Goal: Contribute content: Contribute content

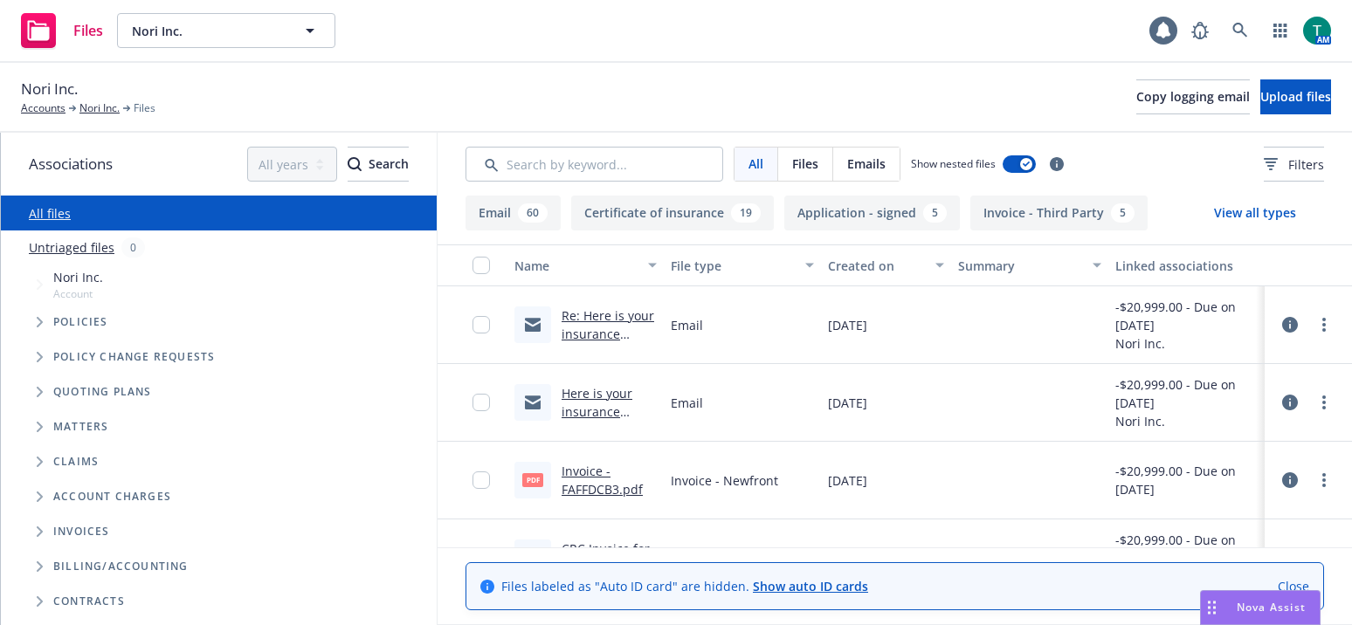
click at [47, 319] on span "Tree Example" at bounding box center [39, 322] width 28 height 28
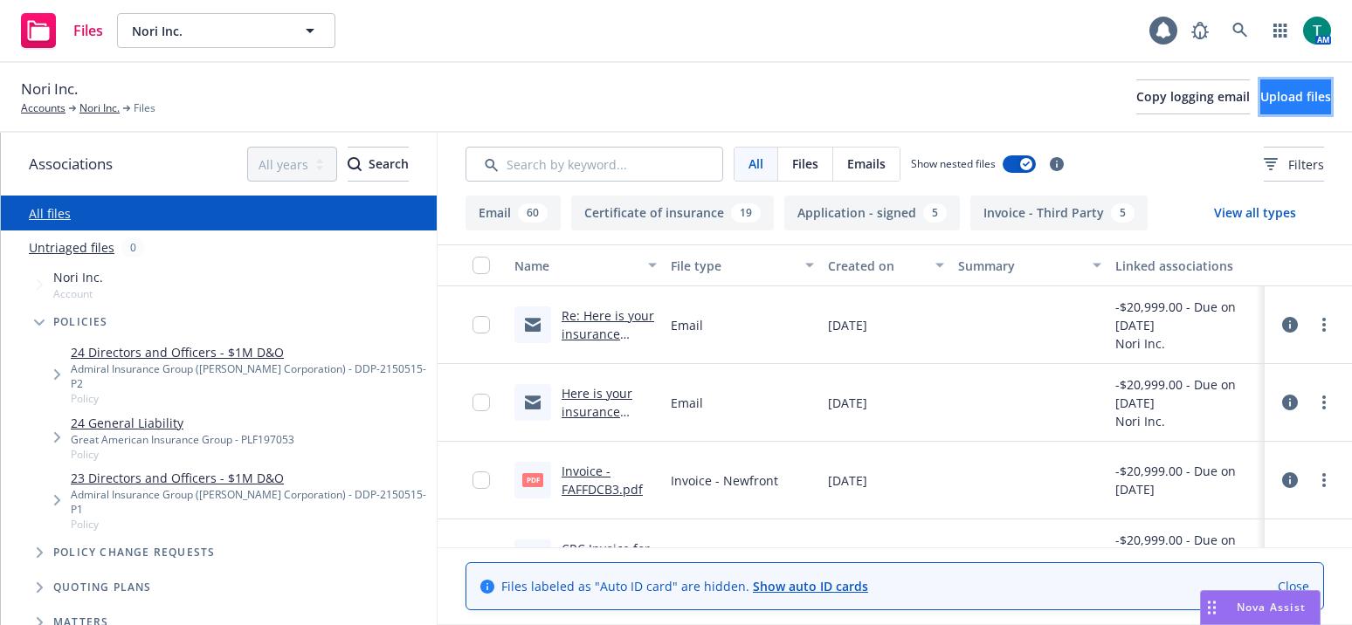
click at [1260, 86] on button "Upload files" at bounding box center [1295, 96] width 71 height 35
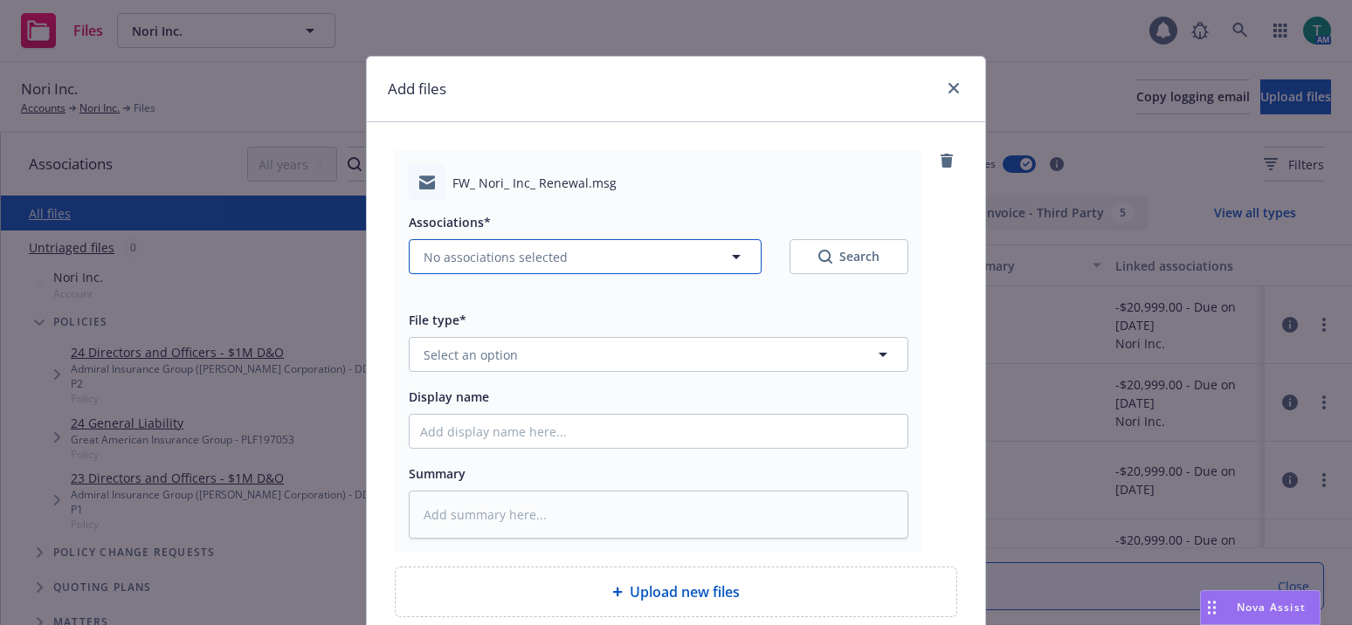
click at [453, 258] on span "No associations selected" at bounding box center [496, 257] width 144 height 18
type textarea "x"
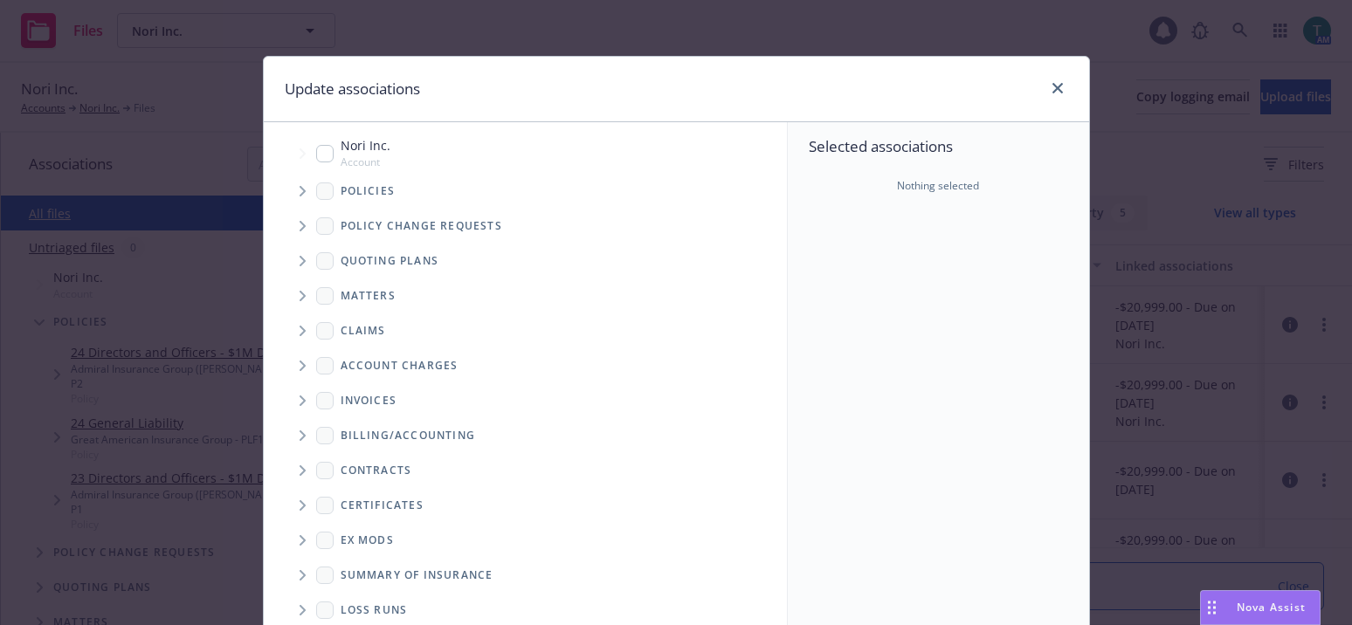
click at [316, 148] on input "Tree Example" at bounding box center [324, 153] width 17 height 17
checkbox input "true"
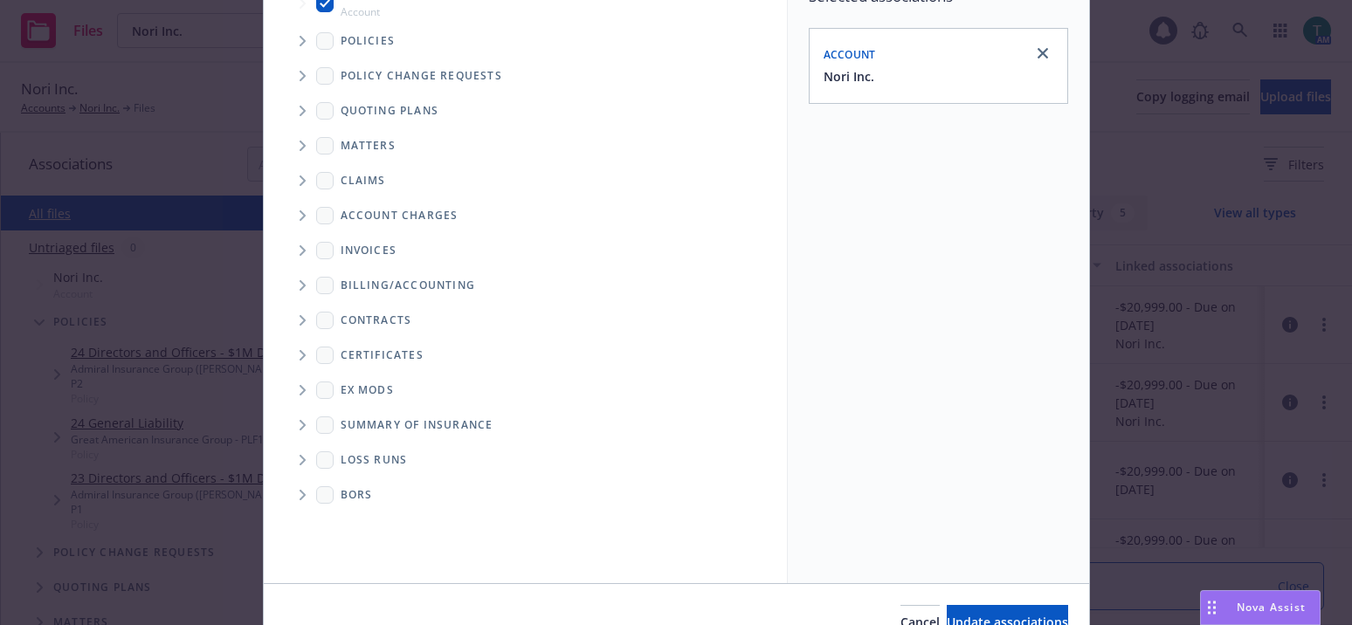
scroll to position [243, 0]
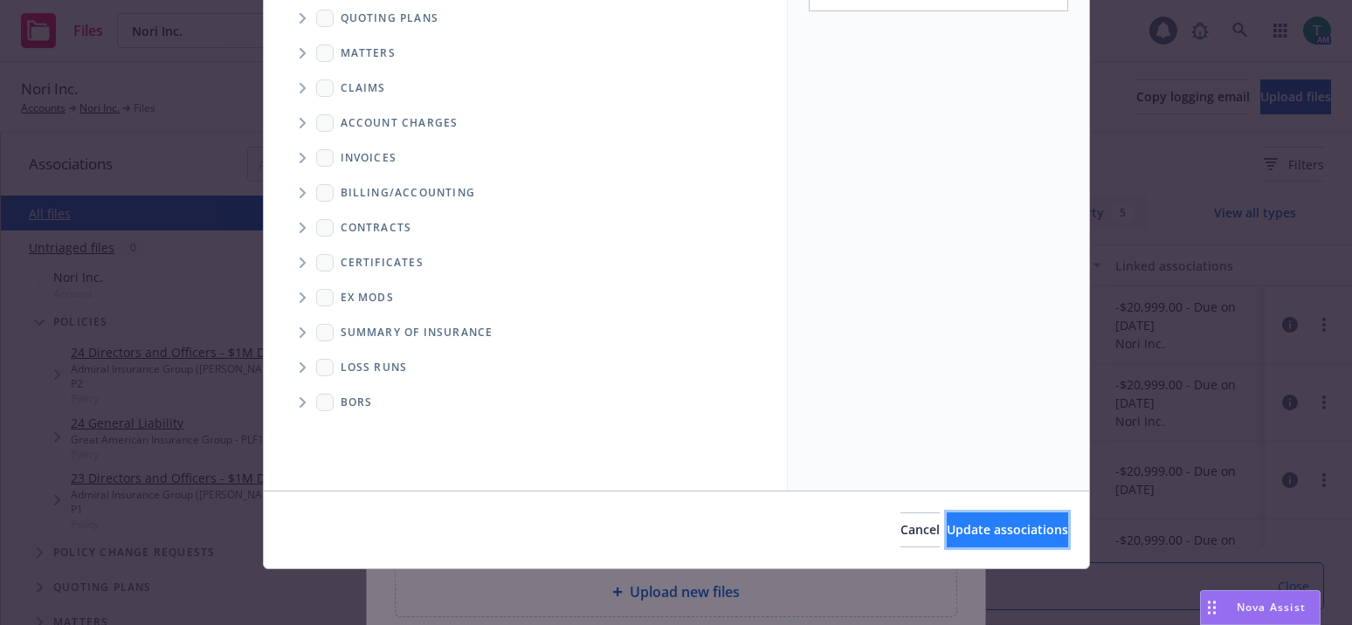
click at [968, 530] on span "Update associations" at bounding box center [1007, 529] width 121 height 17
type textarea "x"
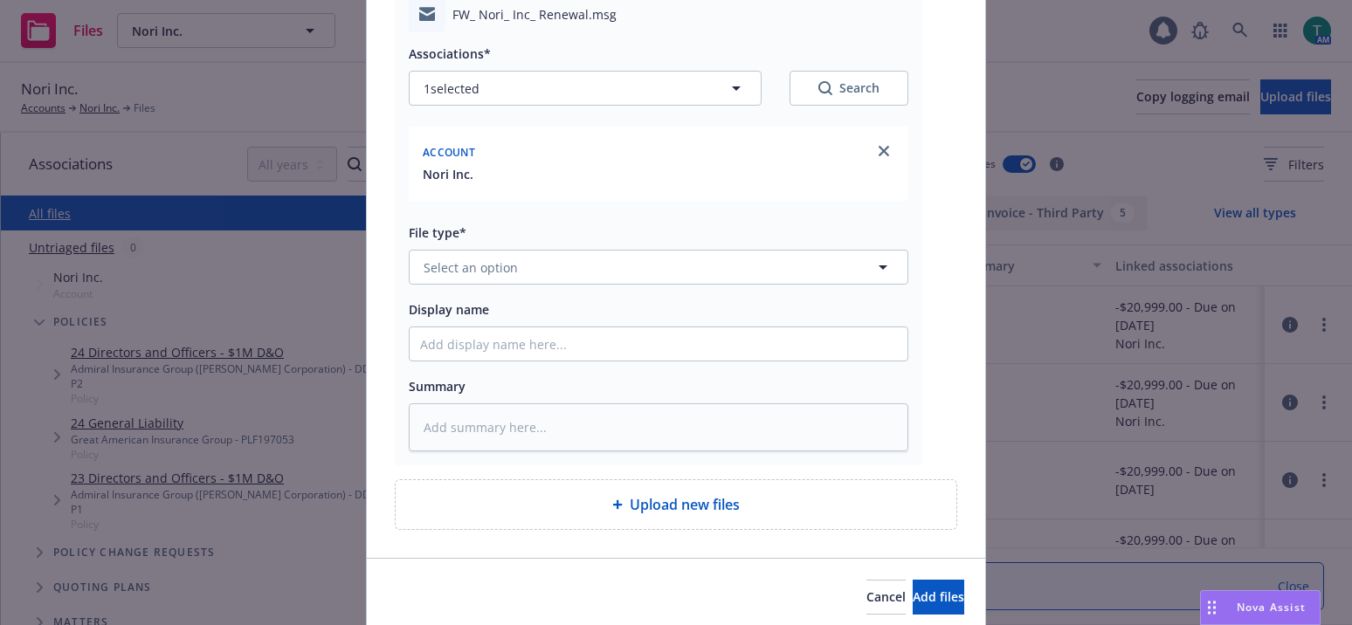
scroll to position [236, 0]
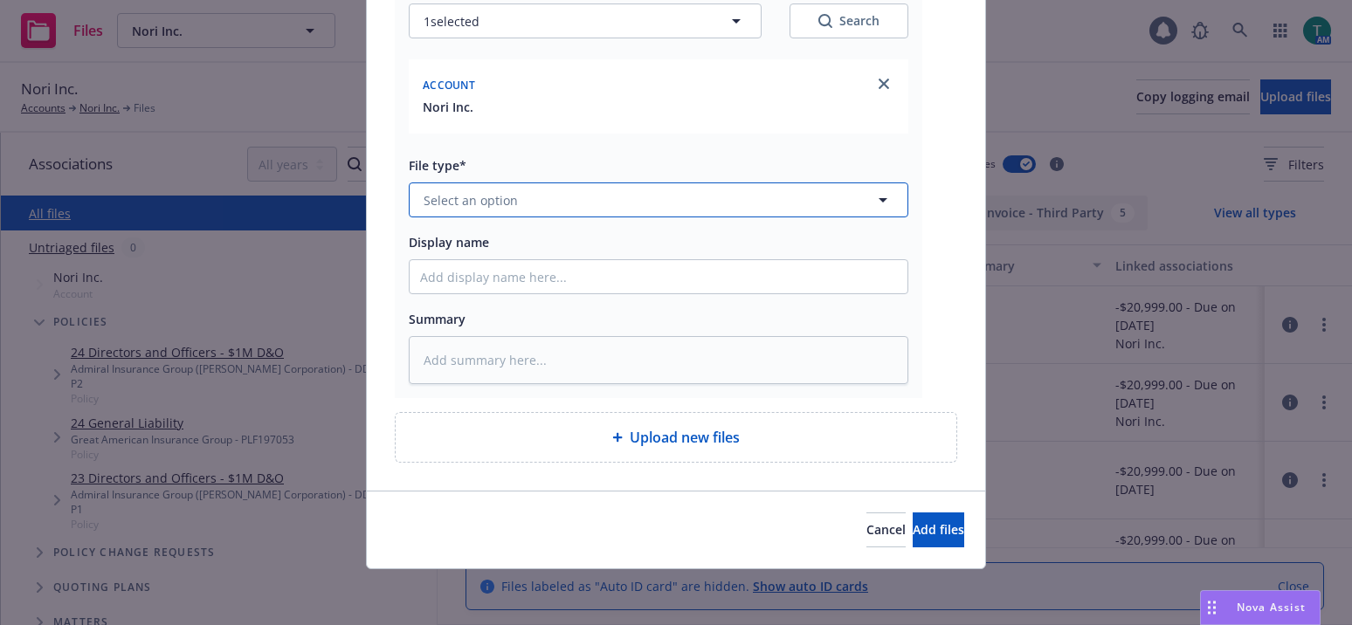
click at [459, 202] on span "Select an option" at bounding box center [471, 200] width 94 height 18
type input "email"
click at [467, 234] on div "Email" at bounding box center [659, 248] width 498 height 46
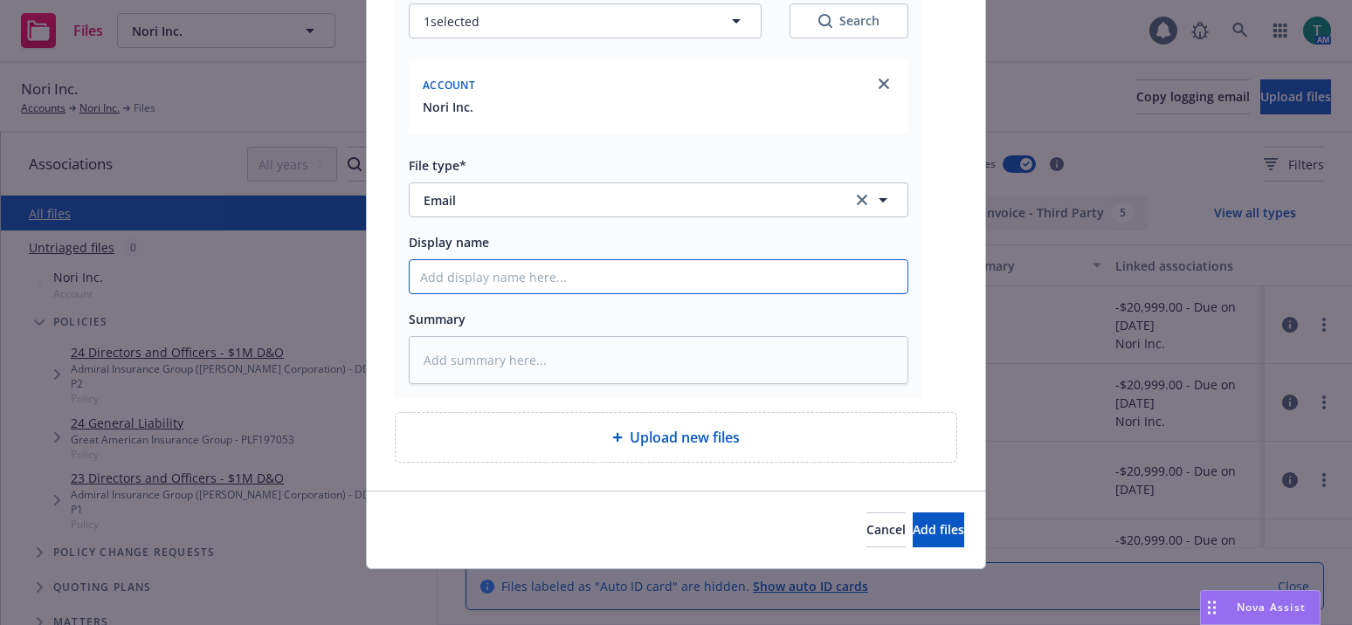
click at [466, 274] on input "Display name" at bounding box center [659, 276] width 498 height 33
type textarea "x"
type input "I"
type textarea "x"
type input "In"
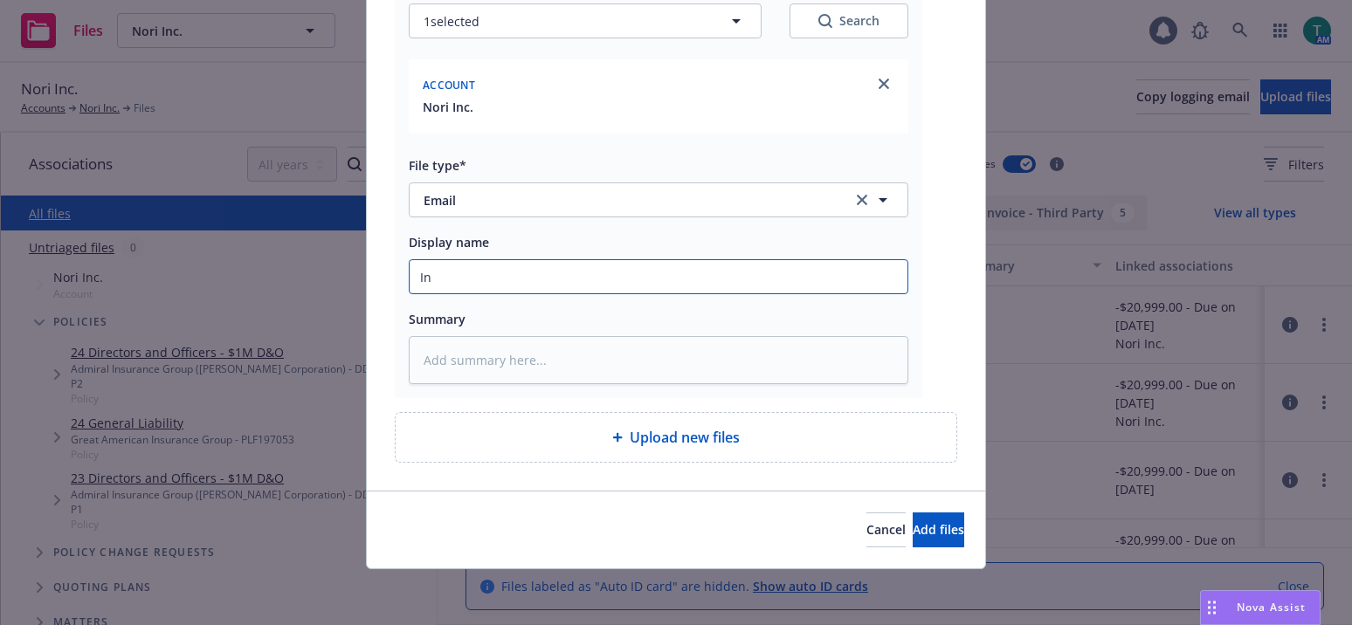
type textarea "x"
type input "Internal transfer"
click at [913, 526] on span "Add files" at bounding box center [939, 529] width 52 height 17
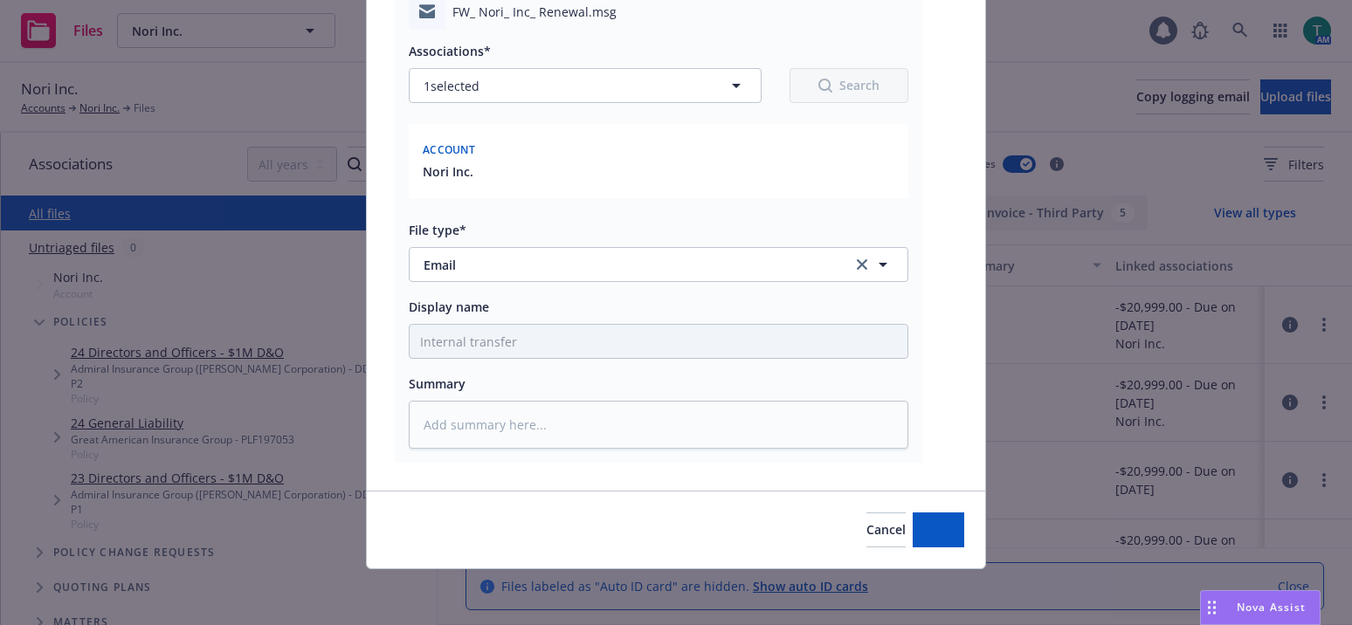
scroll to position [171, 0]
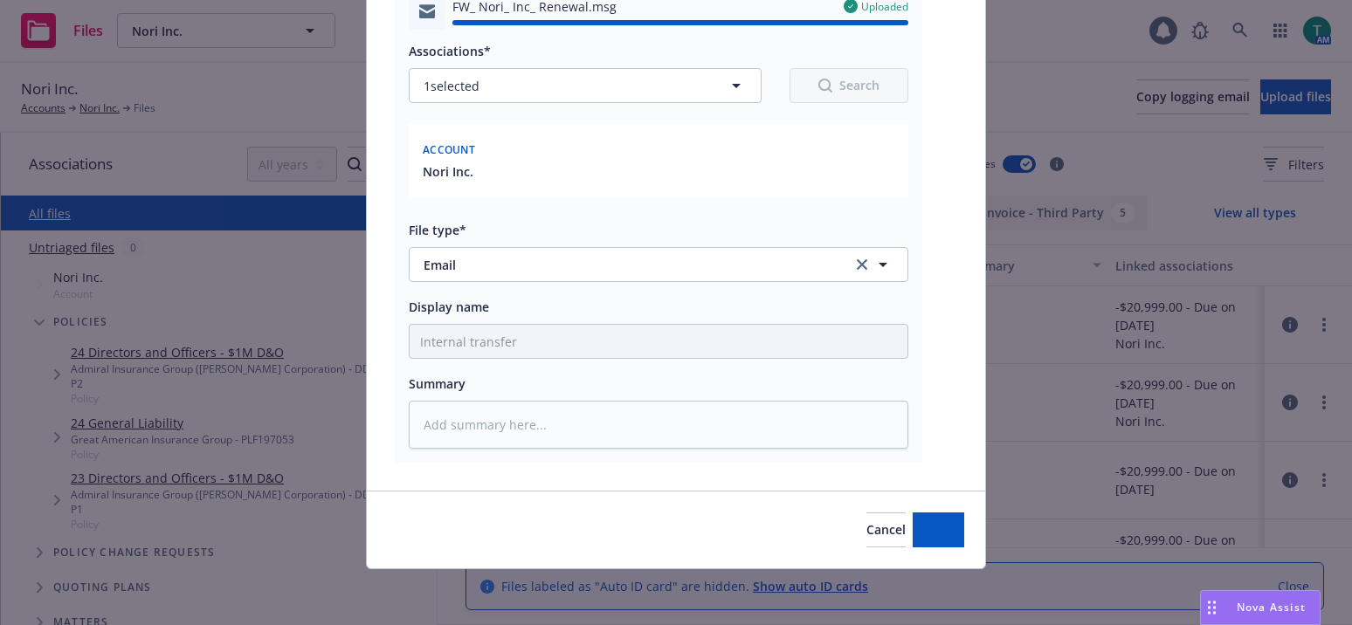
type textarea "x"
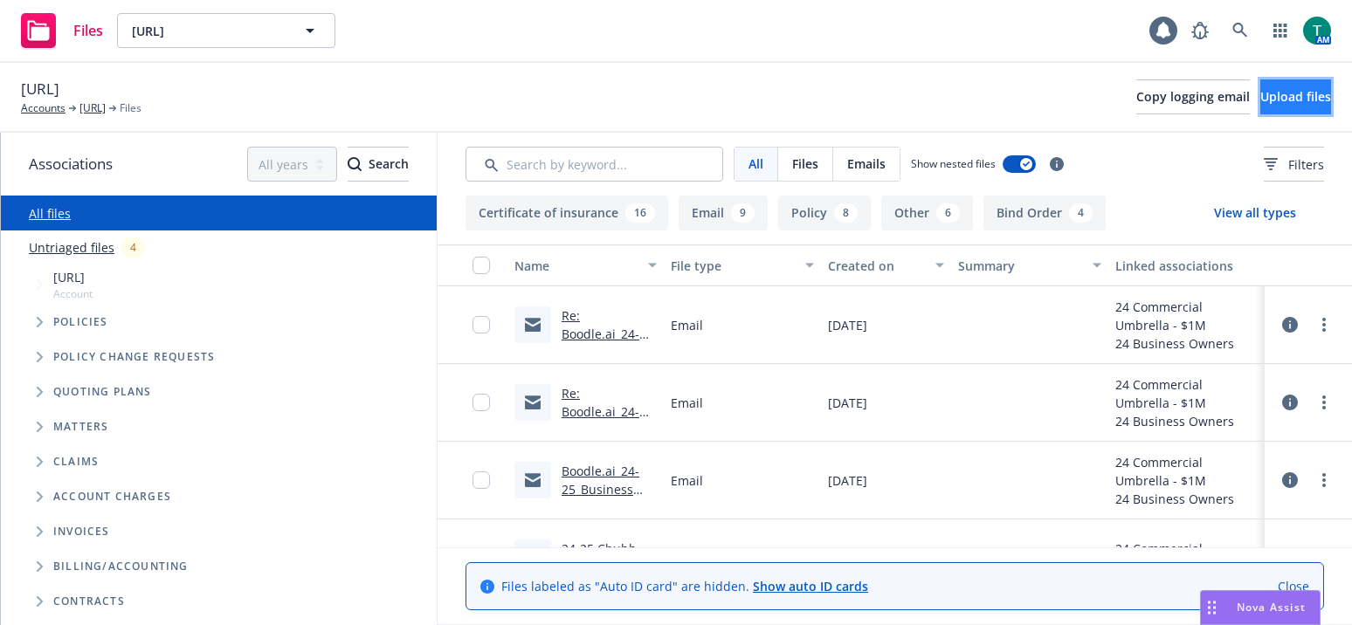
click at [1260, 102] on span "Upload files" at bounding box center [1295, 96] width 71 height 17
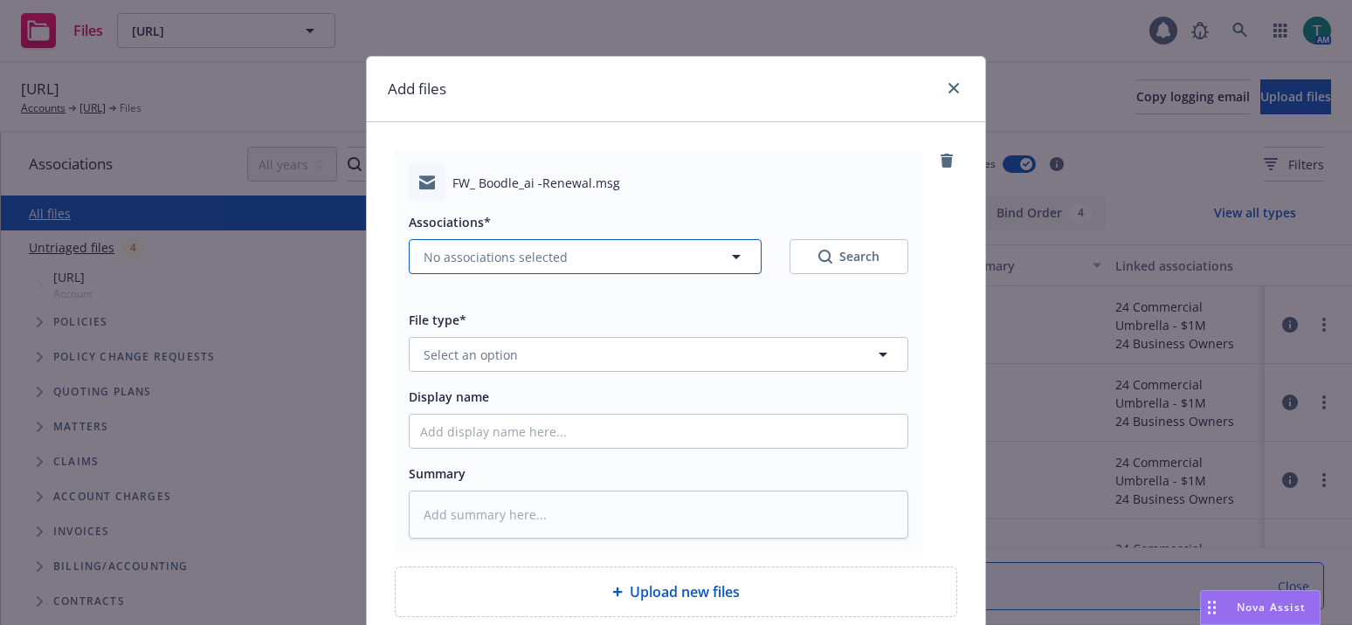
click at [451, 255] on span "No associations selected" at bounding box center [496, 257] width 144 height 18
type textarea "x"
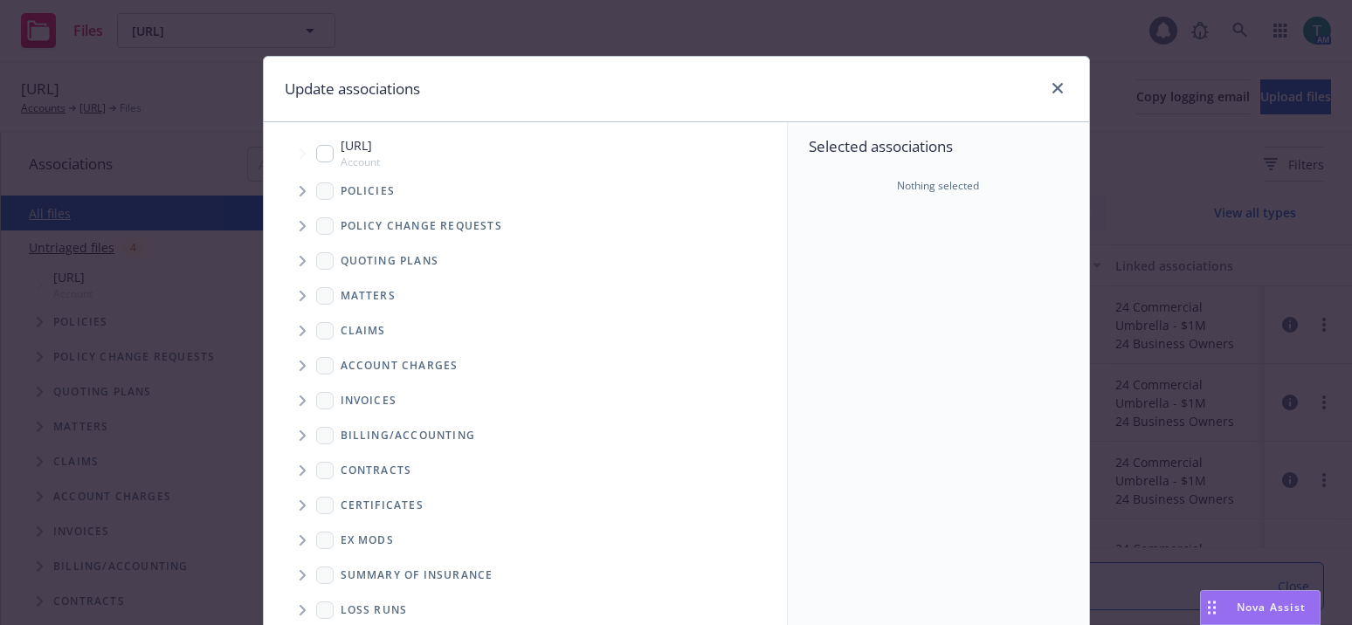
click at [325, 148] on input "Tree Example" at bounding box center [324, 153] width 17 height 17
checkbox input "true"
click at [300, 258] on icon "Tree Example" at bounding box center [303, 261] width 7 height 10
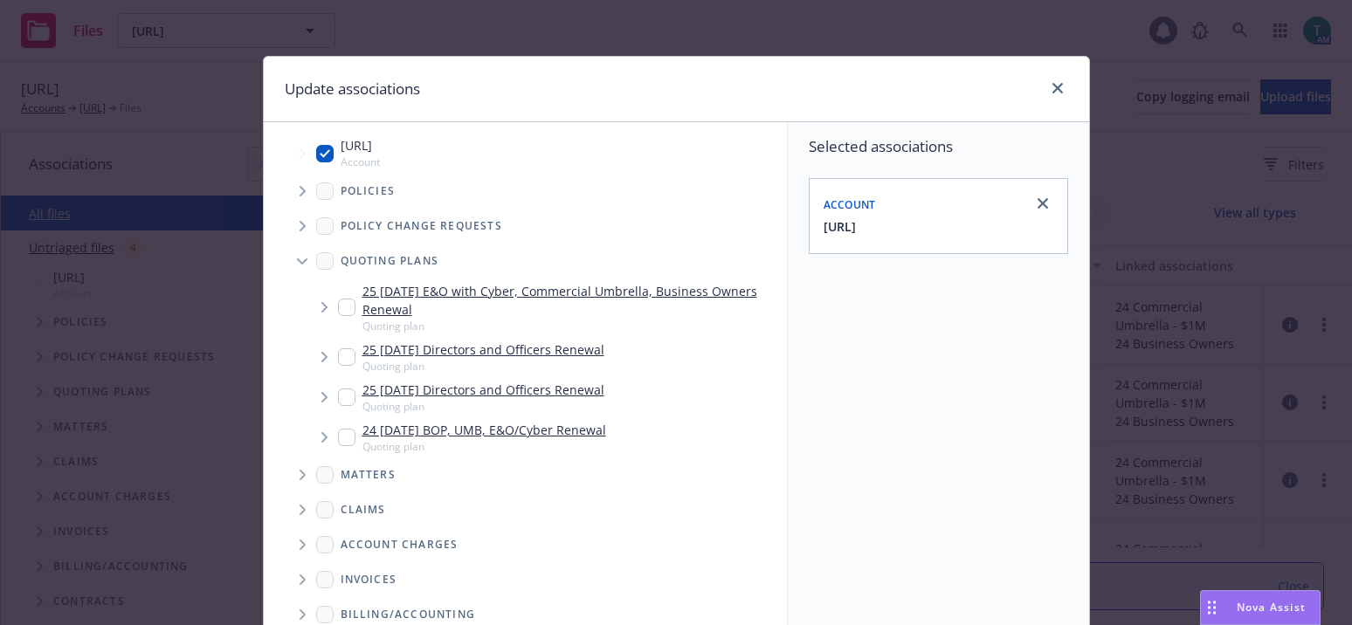
click at [344, 351] on input "Tree Example" at bounding box center [346, 356] width 17 height 17
checkbox input "true"
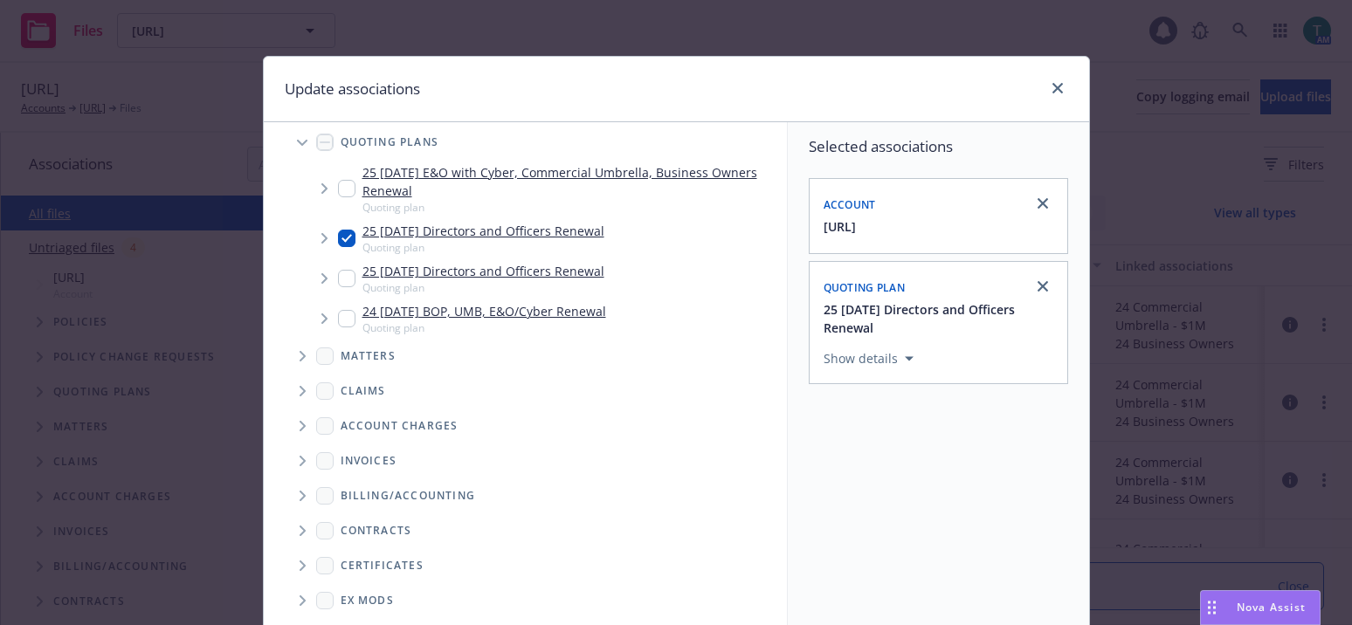
scroll to position [243, 0]
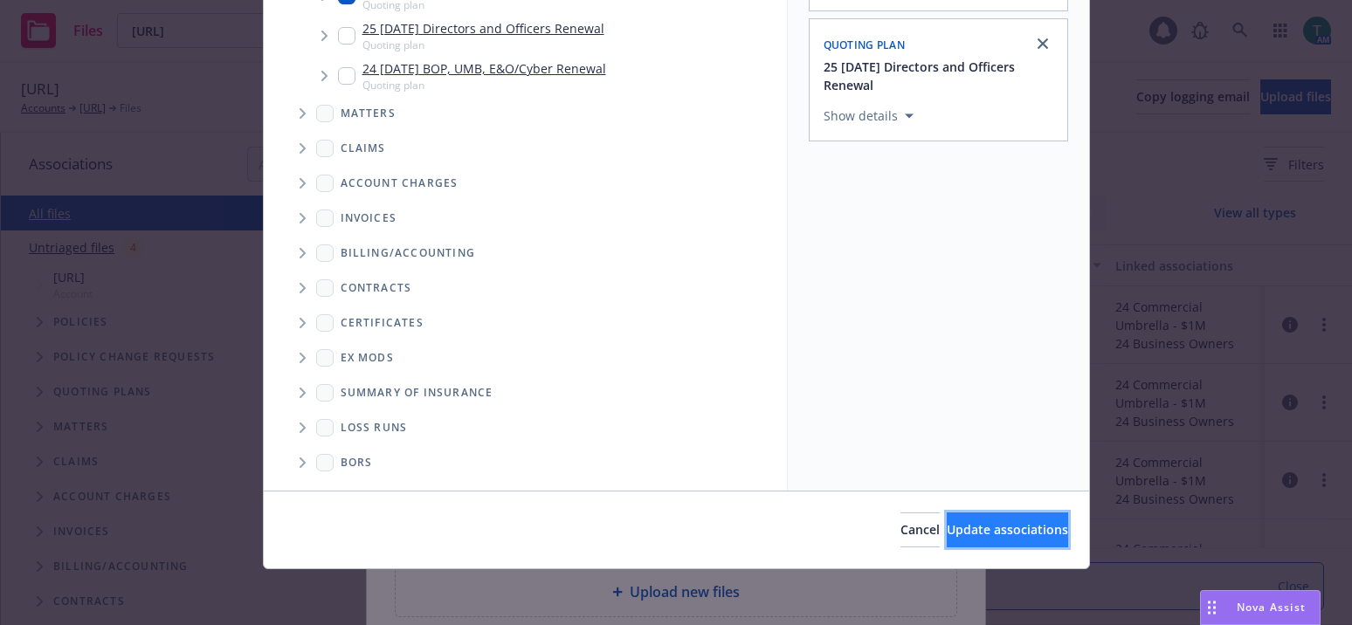
click at [979, 538] on span "Update associations" at bounding box center [1007, 529] width 121 height 17
type textarea "x"
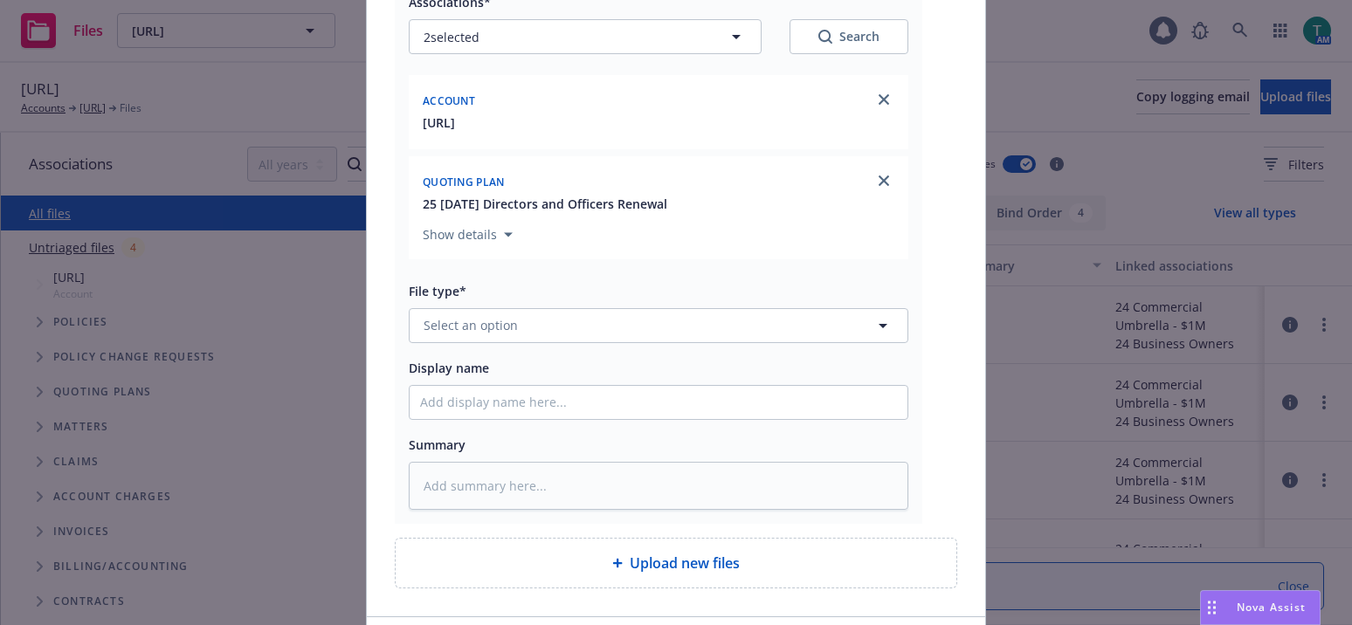
scroll to position [346, 0]
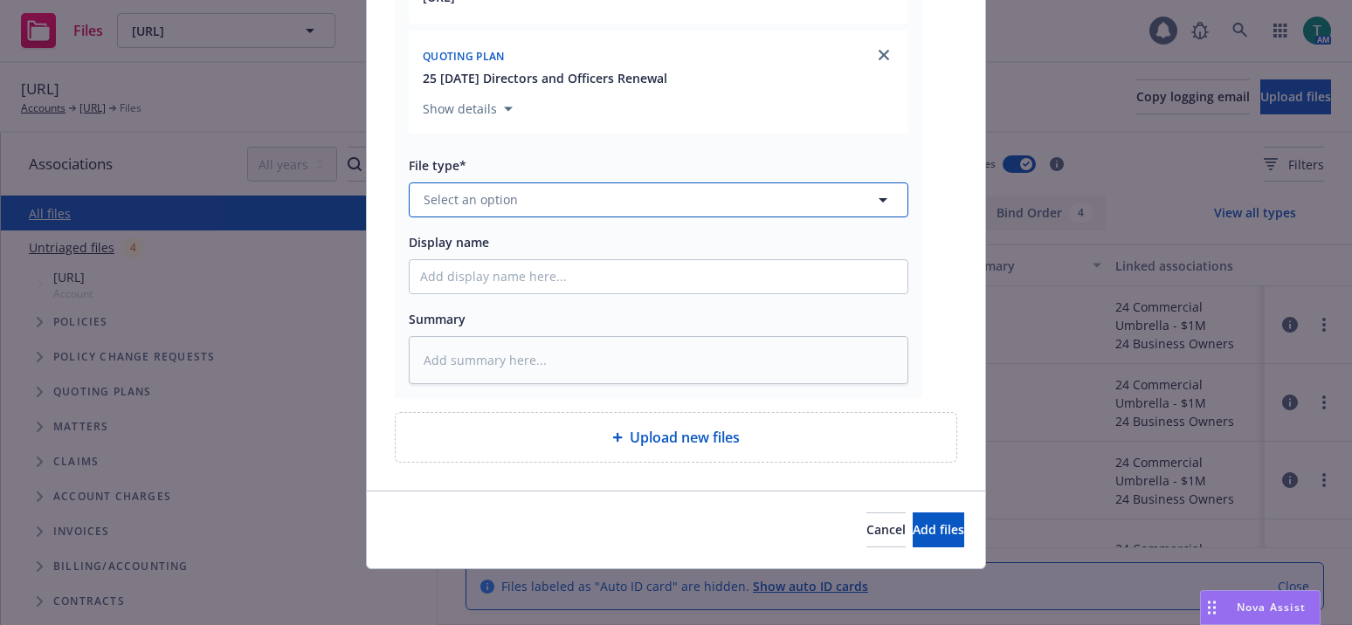
click at [482, 202] on span "Select an option" at bounding box center [471, 199] width 94 height 18
type input "email"
click at [516, 243] on div "Email" at bounding box center [658, 248] width 477 height 25
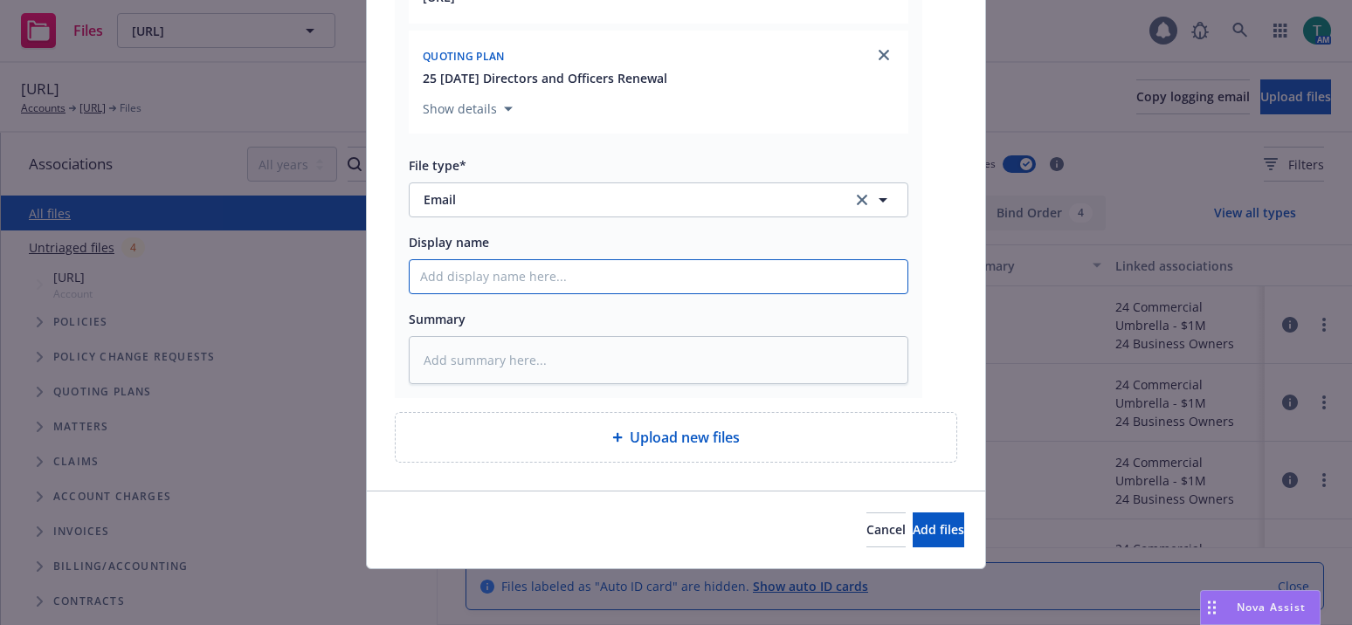
click at [472, 272] on input "Display name" at bounding box center [659, 276] width 498 height 33
type textarea "x"
type input "I"
type textarea "x"
type input "In"
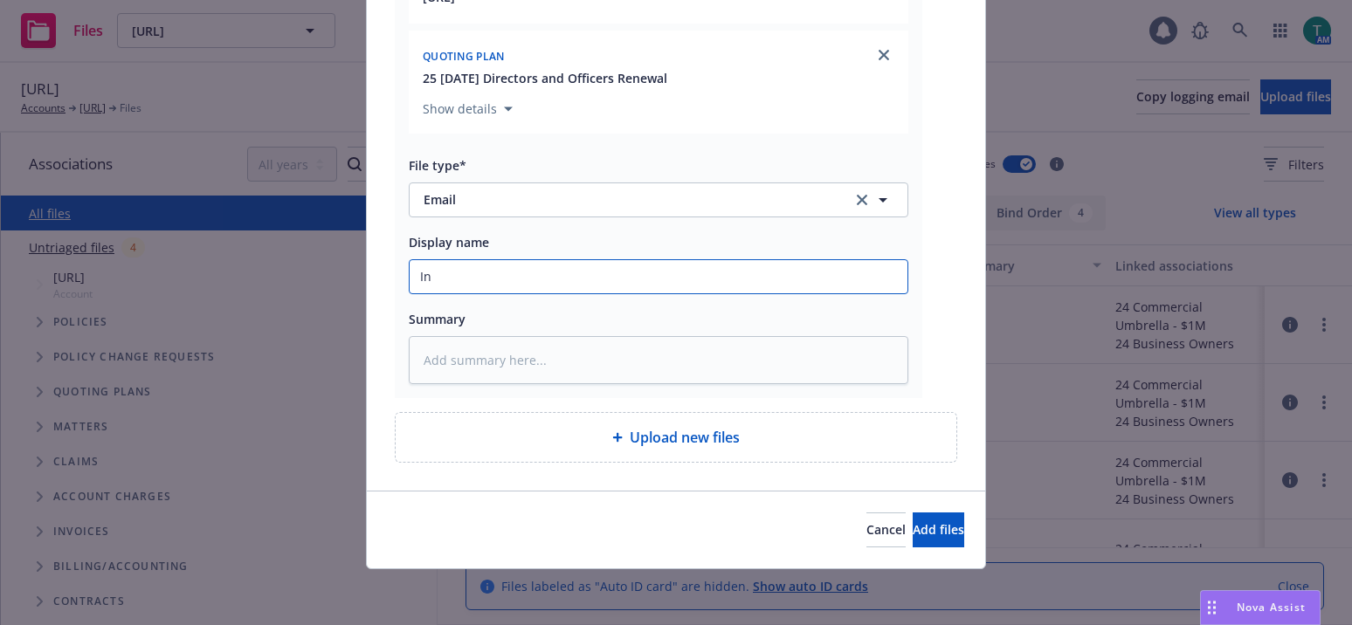
type textarea "x"
type input "Int"
type textarea "x"
type input "Inte"
type textarea "x"
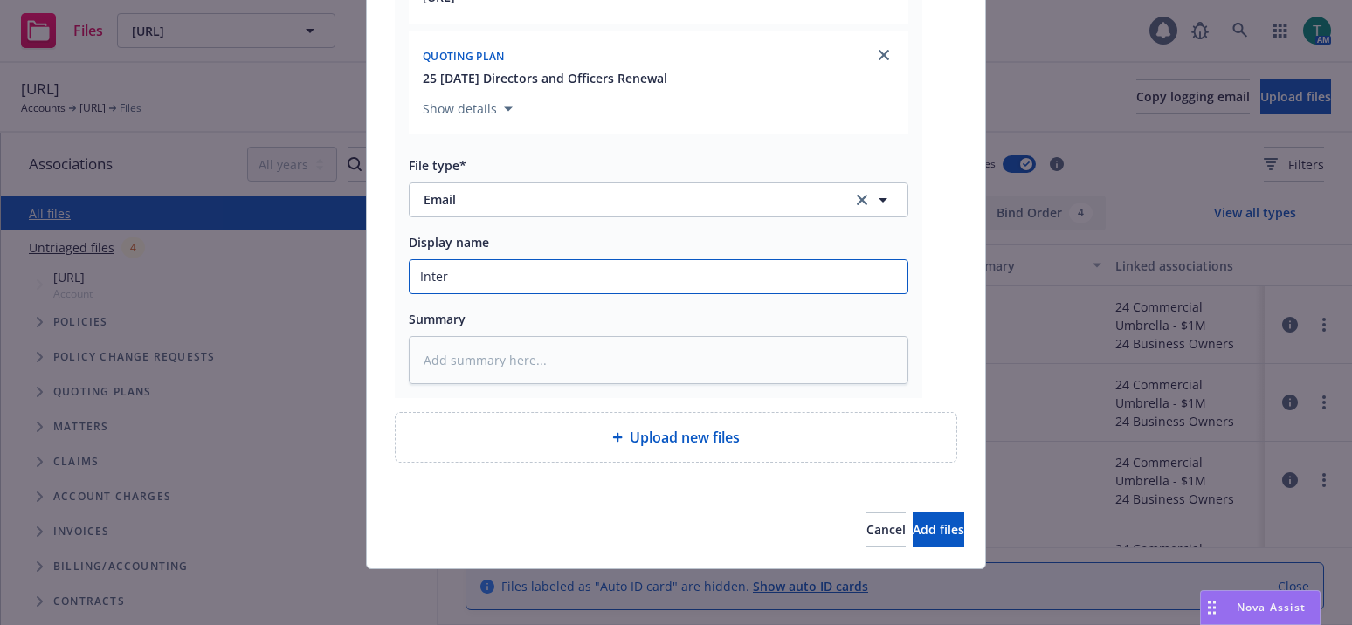
type input "Internal transfer"
click at [913, 535] on span "Add files" at bounding box center [939, 529] width 52 height 17
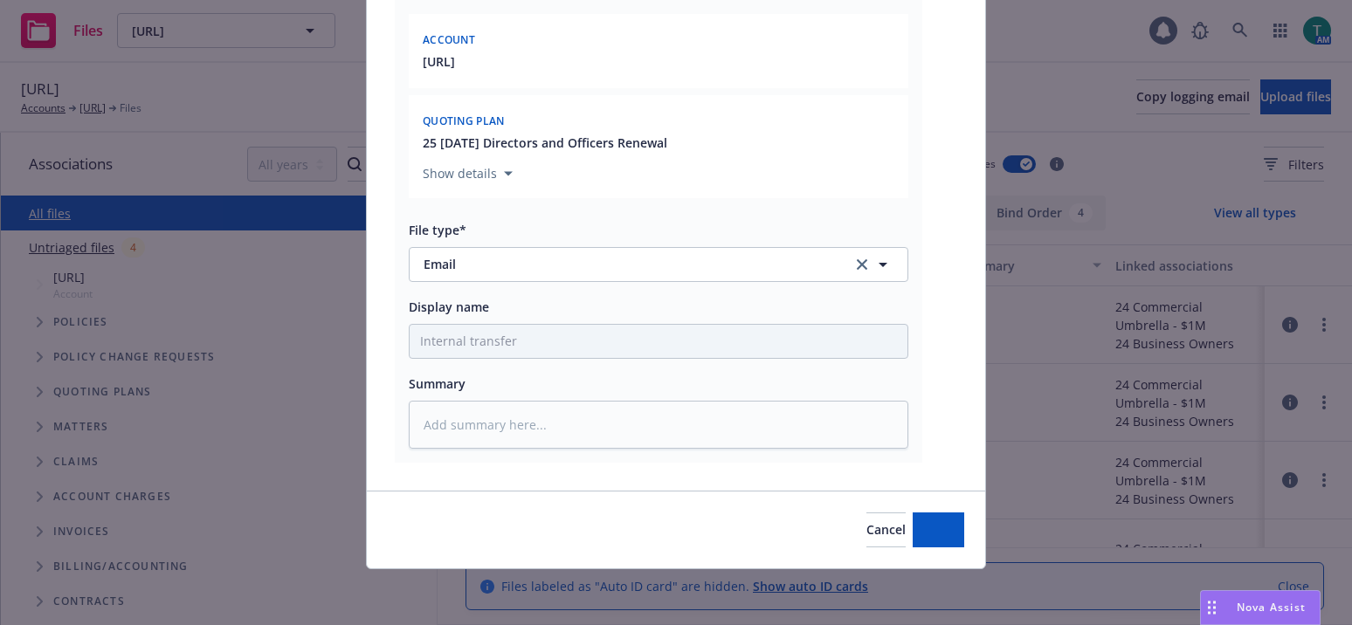
scroll to position [281, 0]
type textarea "x"
